Goal: Information Seeking & Learning: Learn about a topic

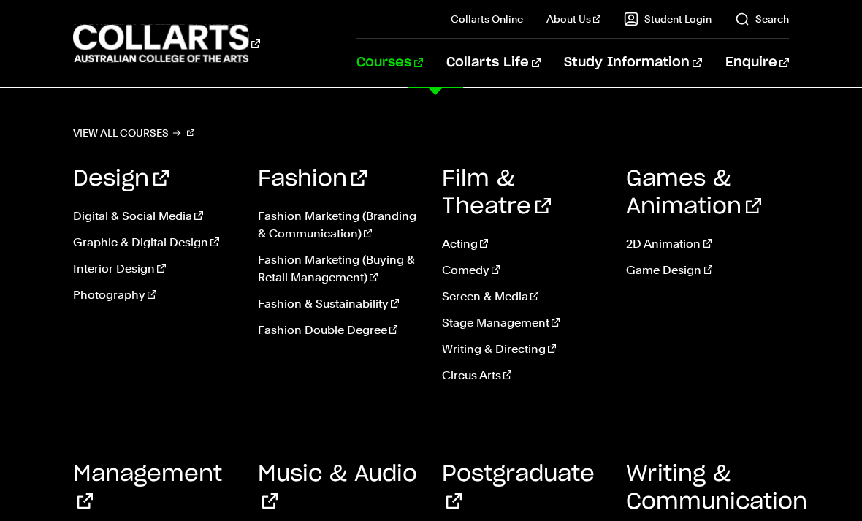
scroll to position [981, 0]
click at [125, 138] on link "View all courses" at bounding box center [133, 133] width 121 height 20
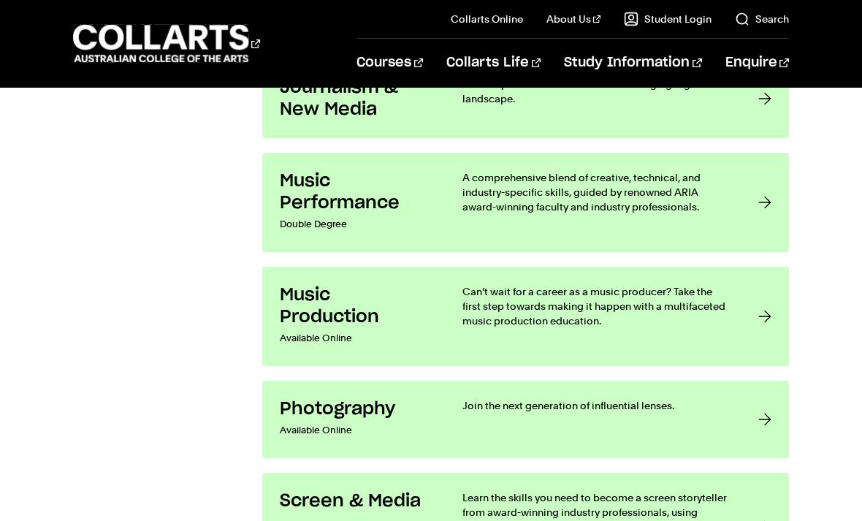
scroll to position [2899, 0]
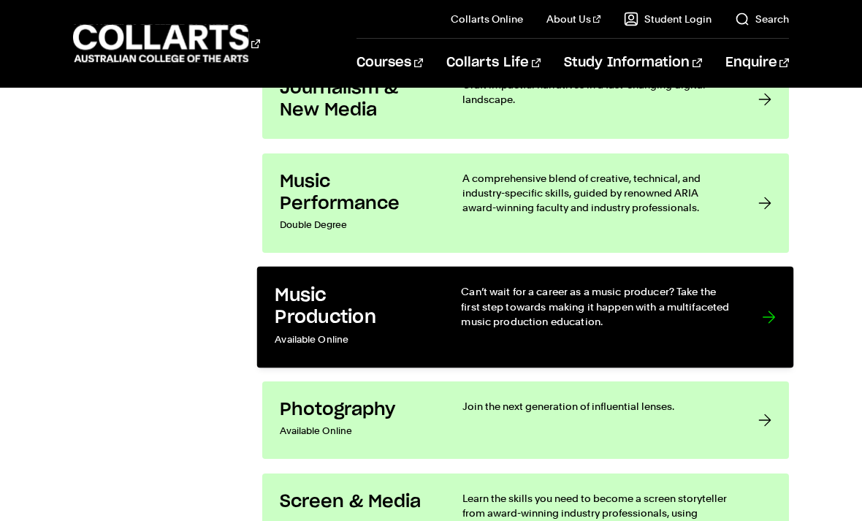
click at [462, 293] on p "Can’t wait for a career as a music producer? Take the first step towards making…" at bounding box center [598, 306] width 272 height 45
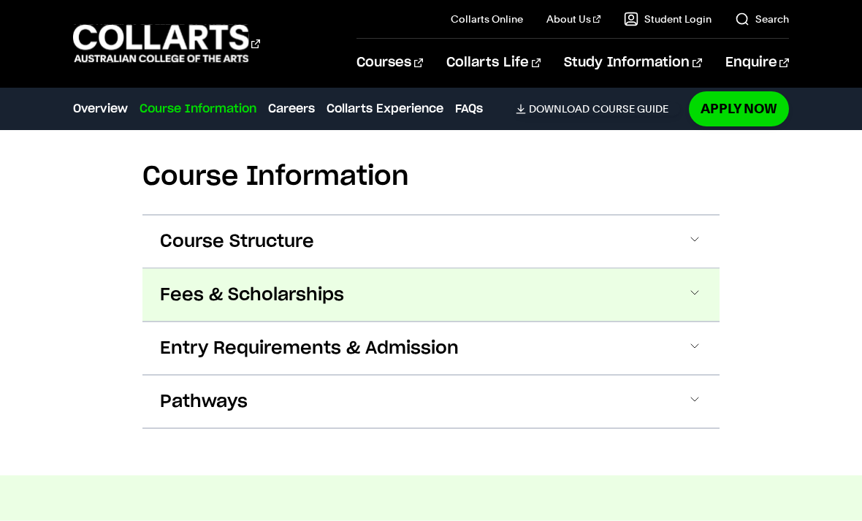
scroll to position [2155, 0]
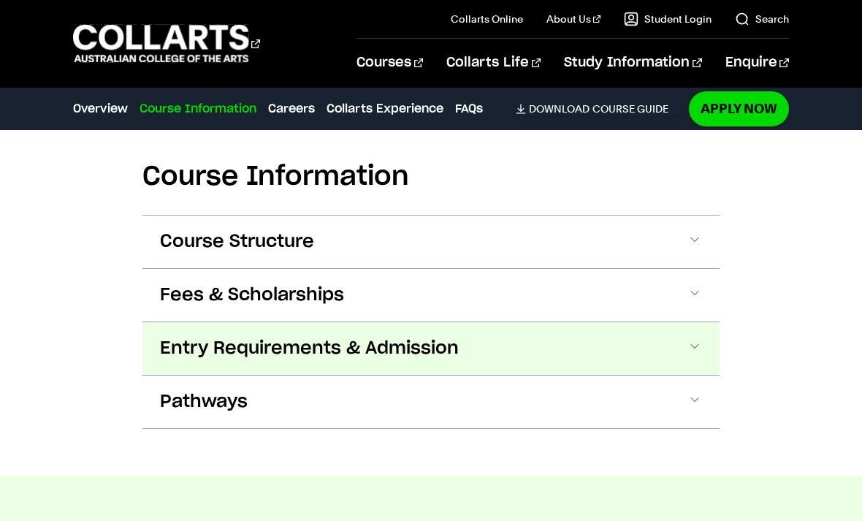
click at [414, 349] on span "Entry Requirements & Admission" at bounding box center [309, 348] width 299 height 23
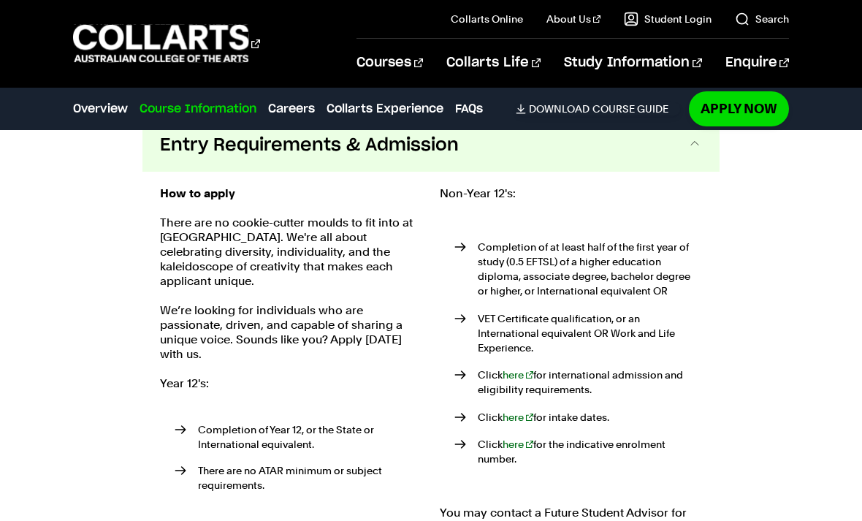
scroll to position [2359, 0]
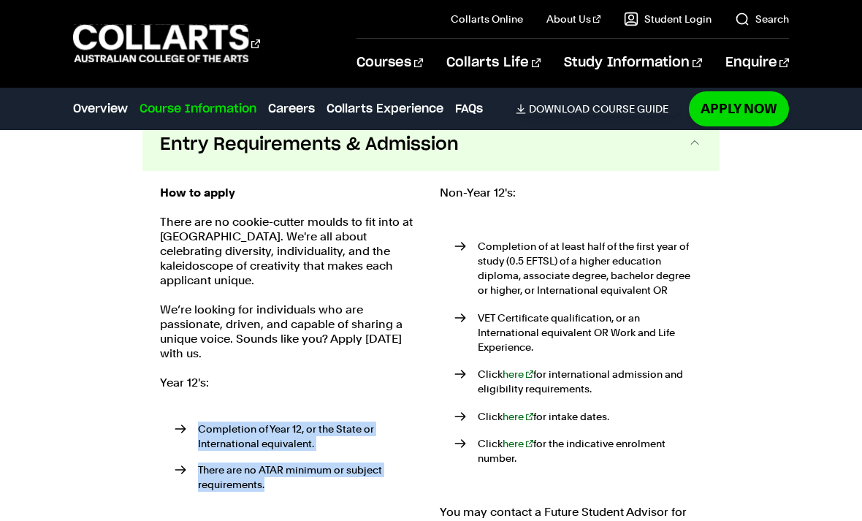
drag, startPoint x: 195, startPoint y: 410, endPoint x: 290, endPoint y: 498, distance: 129.3
click at [290, 498] on ul "Completion of Year 12, or the State or International equivalent. There are no A…" at bounding box center [291, 460] width 262 height 110
copy ul "Completion of Year 12, or the State or International equivalent. There are no A…"
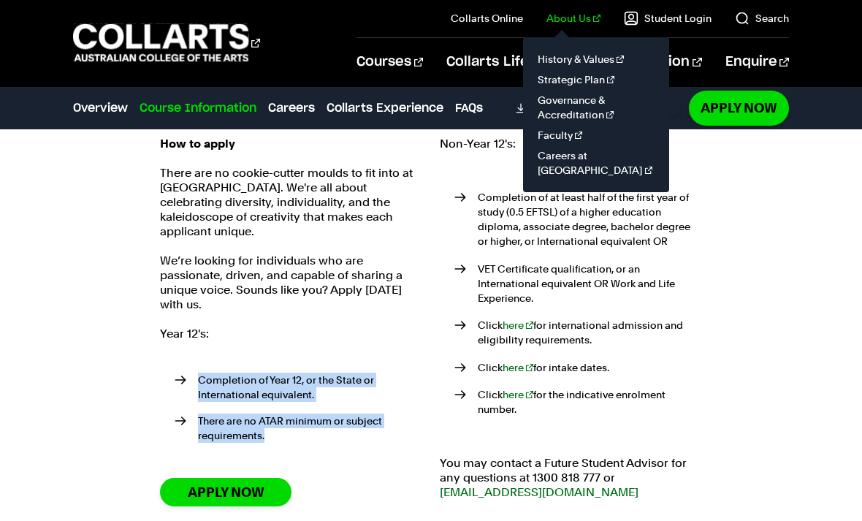
scroll to position [2407, 0]
